Goal: Task Accomplishment & Management: Manage account settings

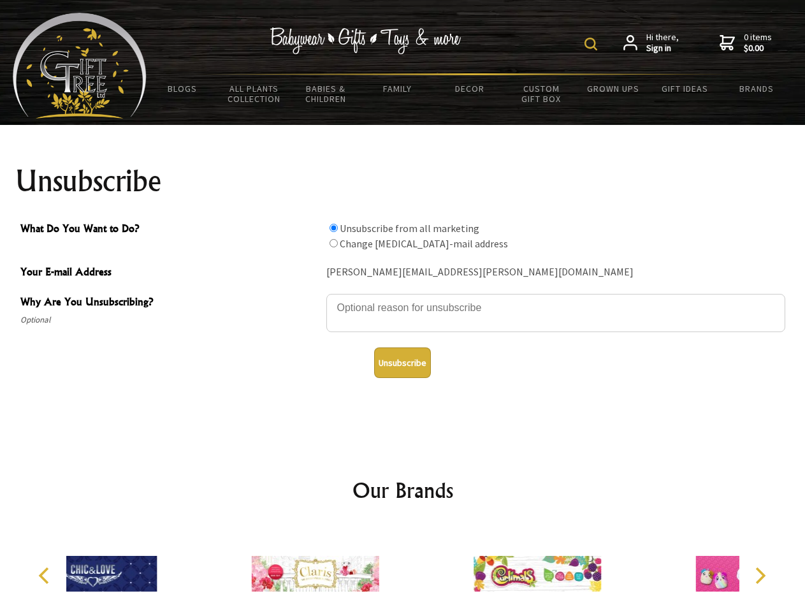
click at [593, 44] on img at bounding box center [591, 44] width 13 height 13
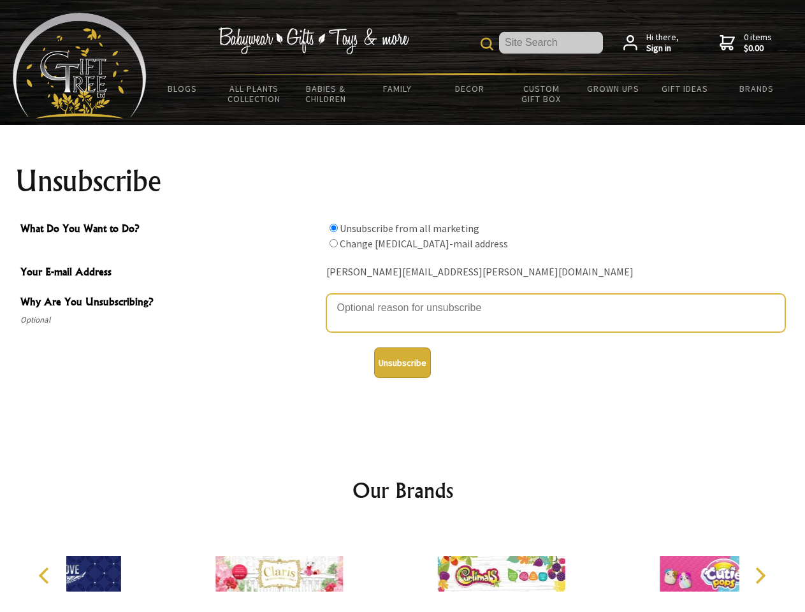
click at [403, 298] on textarea "Why Are You Unsubscribing?" at bounding box center [555, 313] width 459 height 38
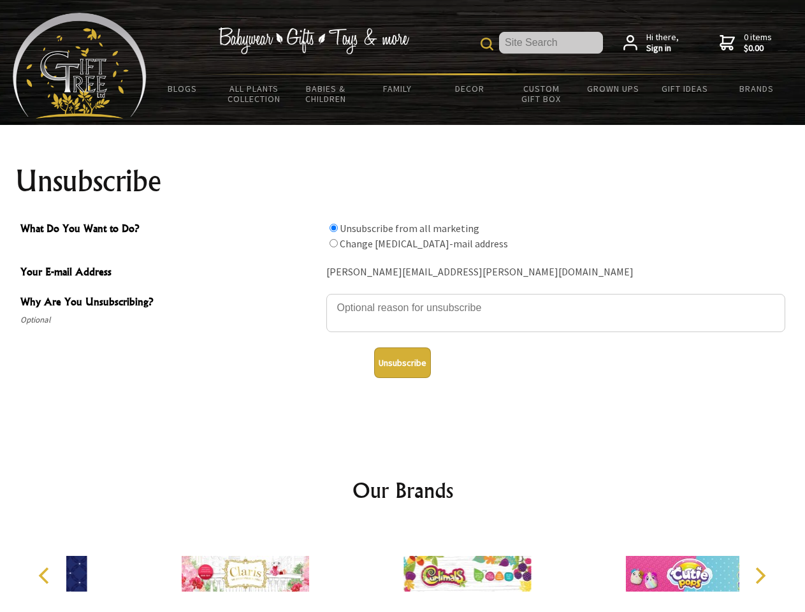
click at [333, 228] on input "What Do You Want to Do?" at bounding box center [334, 228] width 8 height 8
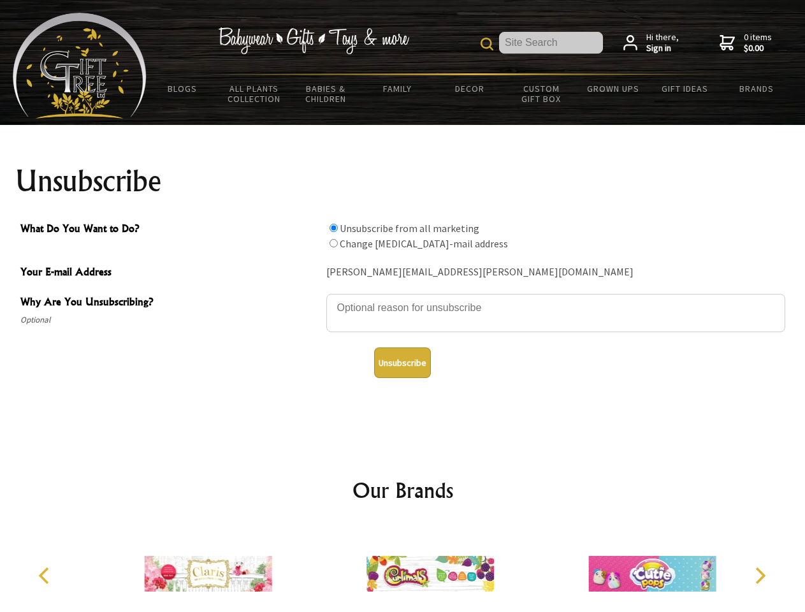
click at [333, 243] on input "What Do You Want to Do?" at bounding box center [334, 243] width 8 height 8
radio input "true"
click at [402, 363] on button "Unsubscribe" at bounding box center [402, 362] width 57 height 31
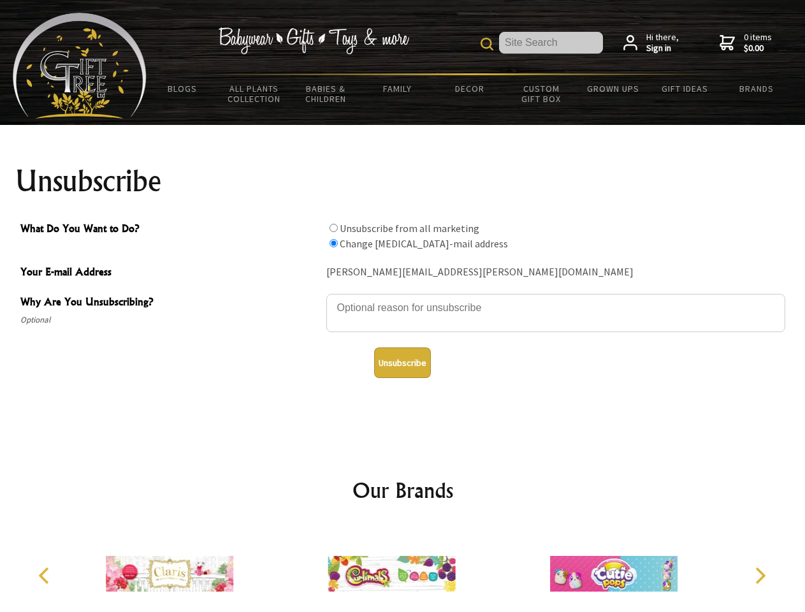
click at [403, 569] on img at bounding box center [392, 574] width 128 height 96
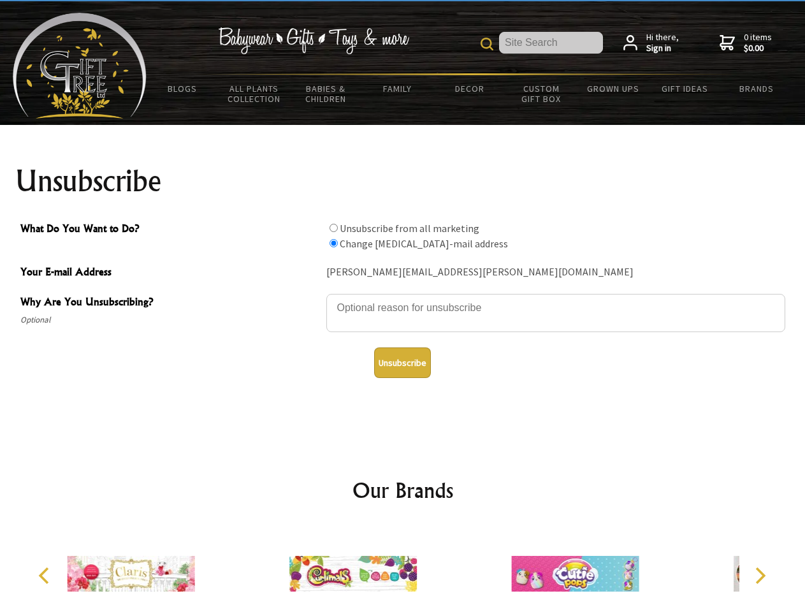
click at [46, 576] on icon "Previous" at bounding box center [45, 575] width 17 height 17
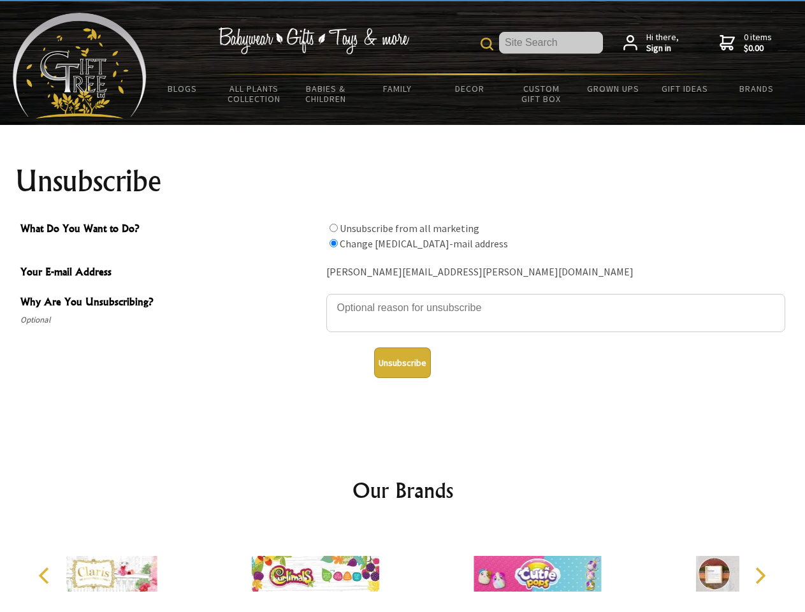
click at [760, 576] on icon "Next" at bounding box center [759, 575] width 17 height 17
